Goal: Task Accomplishment & Management: Use online tool/utility

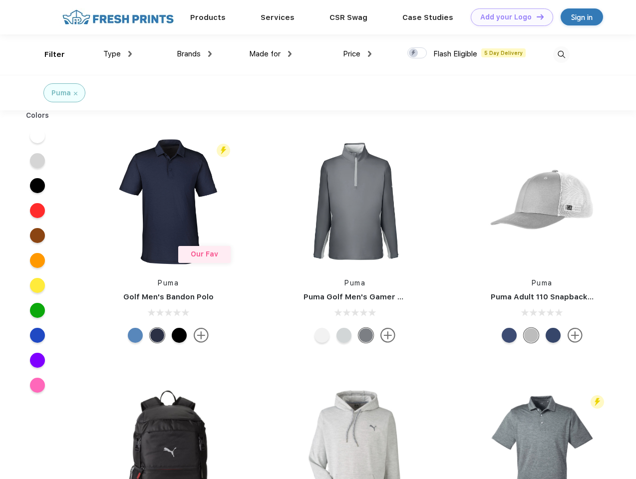
click at [508, 17] on link "Add your Logo Design Tool" at bounding box center [512, 16] width 82 height 17
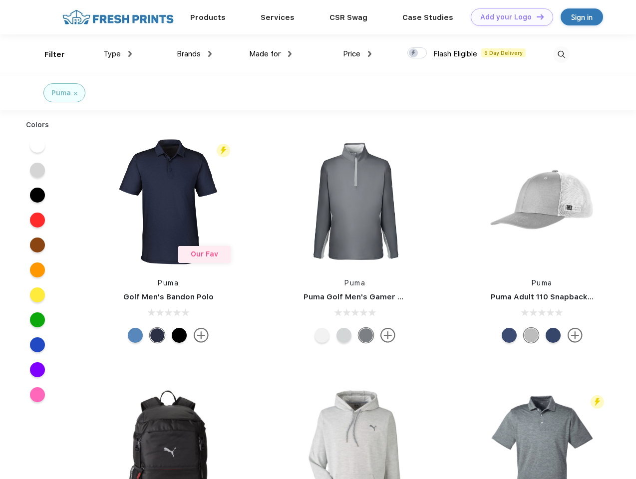
click at [0, 0] on div "Design Tool" at bounding box center [0, 0] width 0 height 0
click at [536, 16] on link "Add your Logo Design Tool" at bounding box center [512, 16] width 82 height 17
click at [48, 54] on div "Filter" at bounding box center [54, 54] width 20 height 11
click at [118, 54] on span "Type" at bounding box center [111, 53] width 17 height 9
click at [194, 54] on span "Brands" at bounding box center [189, 53] width 24 height 9
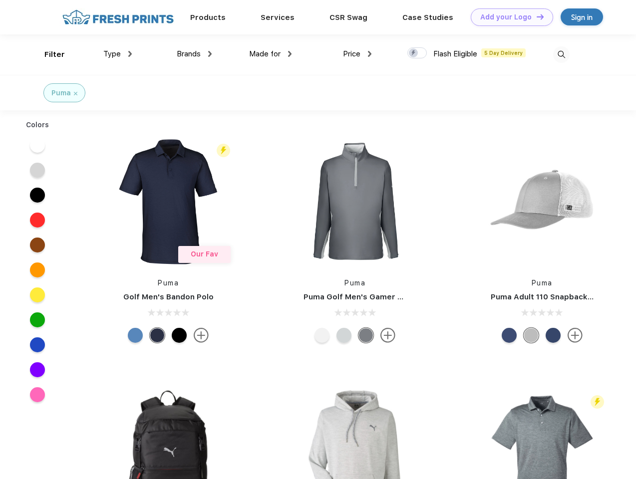
click at [271, 54] on span "Made for" at bounding box center [264, 53] width 31 height 9
click at [357, 54] on span "Price" at bounding box center [351, 53] width 17 height 9
click at [417, 53] on div at bounding box center [416, 52] width 19 height 11
click at [414, 53] on input "checkbox" at bounding box center [410, 50] width 6 height 6
click at [561, 54] on img at bounding box center [561, 54] width 16 height 16
